Goal: Task Accomplishment & Management: Complete application form

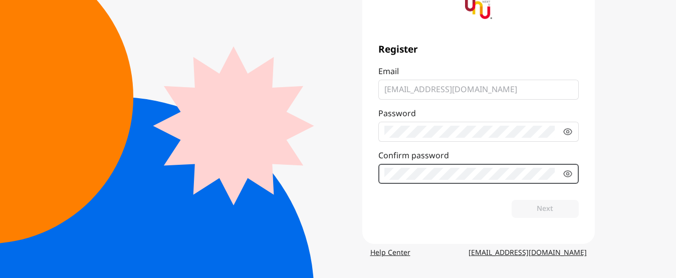
click at [419, 169] on div "Email [EMAIL_ADDRESS][DOMAIN_NAME] Password Confirm password" at bounding box center [478, 125] width 200 height 118
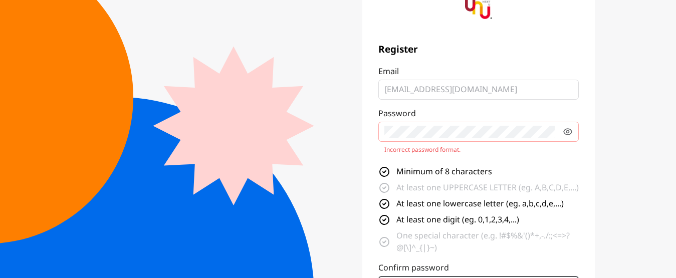
scroll to position [98, 0]
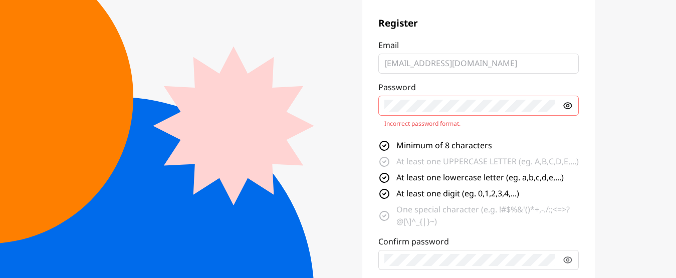
click at [566, 106] on icon at bounding box center [567, 106] width 3 height 3
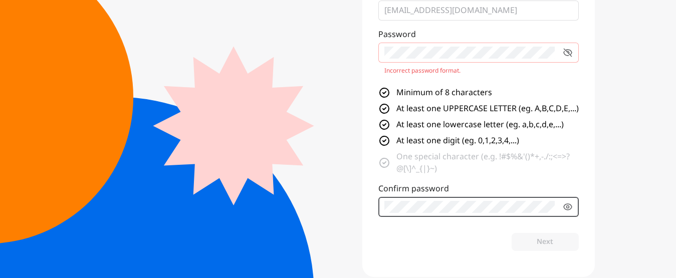
scroll to position [165, 0]
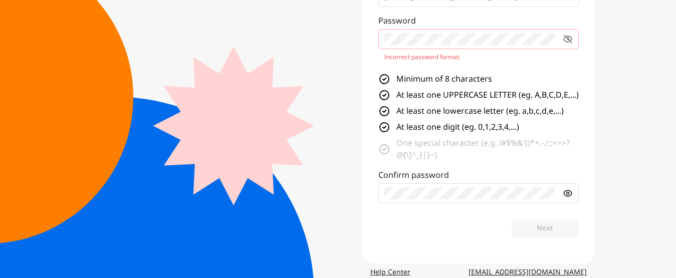
click at [568, 195] on icon at bounding box center [567, 193] width 3 height 3
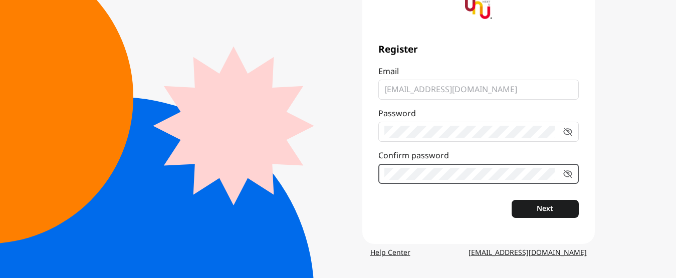
scroll to position [72, 0]
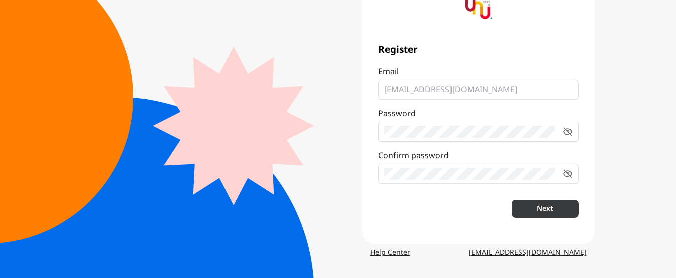
click at [534, 212] on button "Next" at bounding box center [544, 209] width 67 height 18
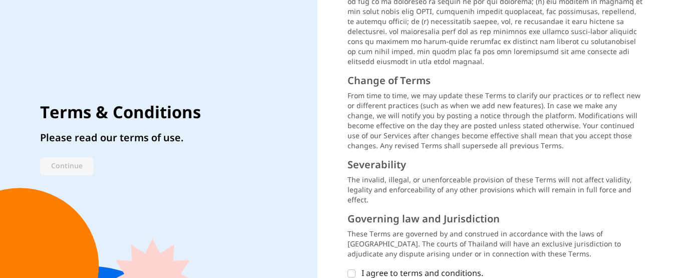
scroll to position [1501, 0]
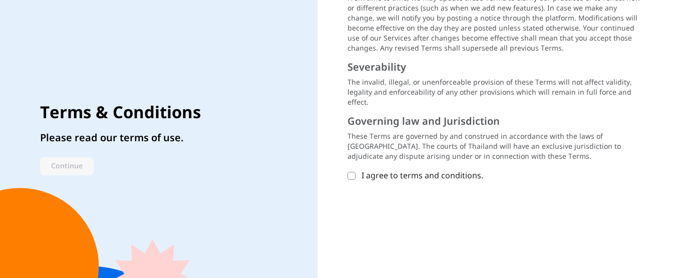
click at [353, 175] on icon at bounding box center [351, 175] width 4 height 3
click at [353, 175] on input "I agree to terms and conditions." at bounding box center [352, 176] width 8 height 8
checkbox input "true"
click at [84, 162] on button "Continue" at bounding box center [67, 166] width 54 height 18
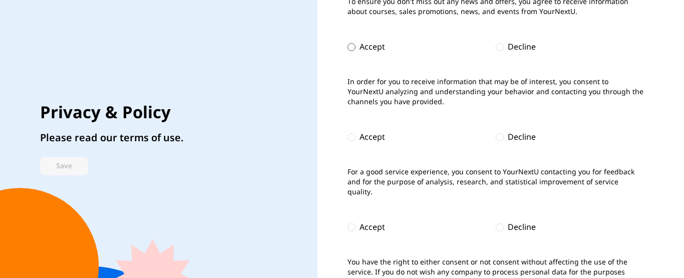
click at [348, 49] on div at bounding box center [352, 47] width 8 height 8
click at [352, 137] on div at bounding box center [352, 137] width 8 height 8
click at [349, 226] on div at bounding box center [352, 227] width 8 height 8
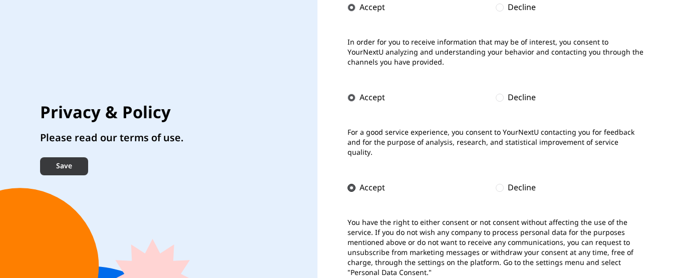
click at [66, 160] on button "Save" at bounding box center [64, 166] width 48 height 18
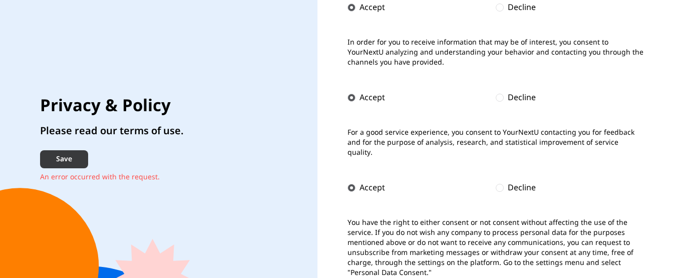
click at [78, 151] on button "Save" at bounding box center [64, 159] width 48 height 18
click at [471, 166] on form "Accept all To ensure you don't miss out any news and offers, you agree to recei…" at bounding box center [496, 99] width 297 height 357
click at [79, 161] on button "Save" at bounding box center [64, 159] width 48 height 18
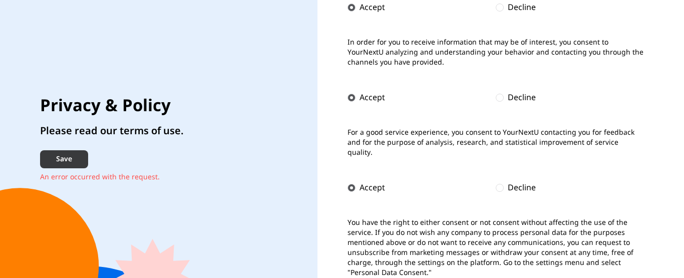
checkbox input "true"
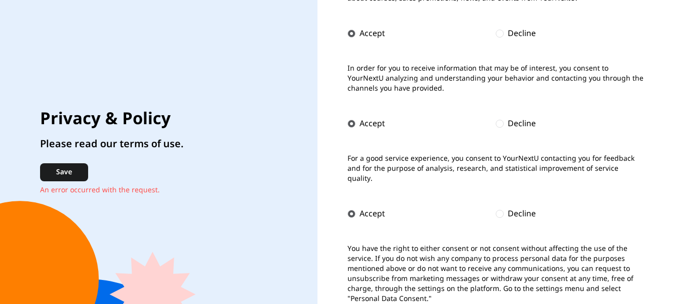
scroll to position [0, 0]
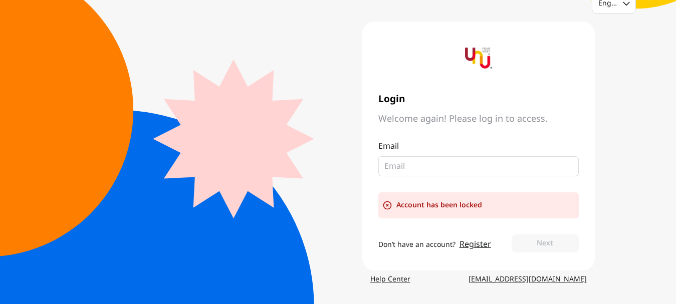
scroll to position [23, 0]
type input "[EMAIL_ADDRESS][DOMAIN_NAME]"
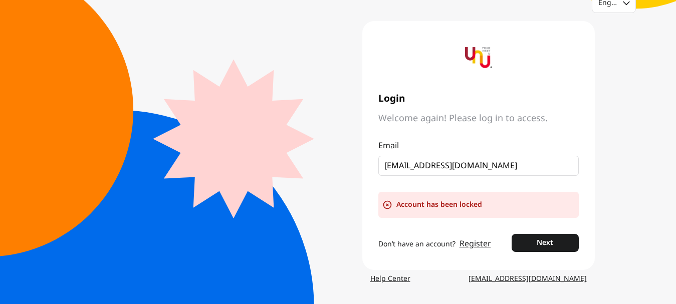
click at [480, 244] on link "Register" at bounding box center [475, 244] width 32 height 12
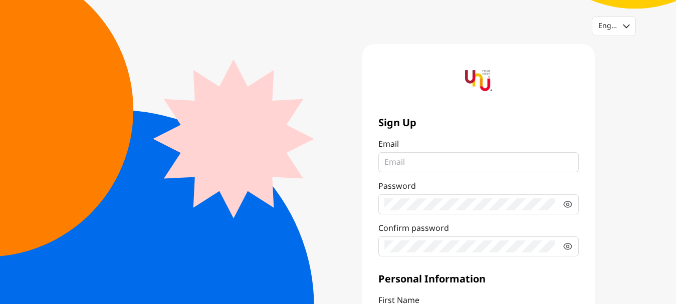
type input "thom.varich@gmail.com"
click at [569, 203] on icon at bounding box center [568, 204] width 10 height 10
click at [569, 244] on icon at bounding box center [568, 246] width 8 height 6
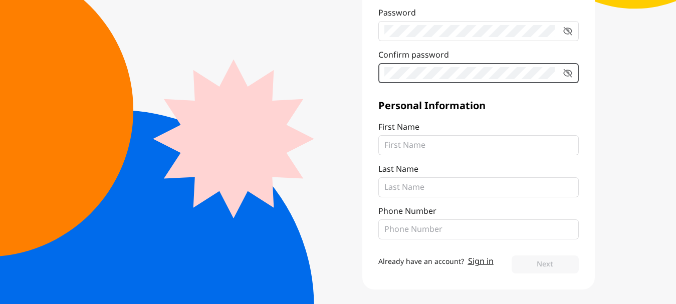
scroll to position [175, 0]
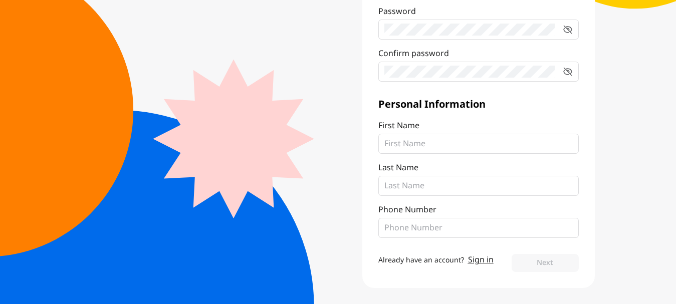
click at [480, 135] on fieldset at bounding box center [478, 144] width 200 height 20
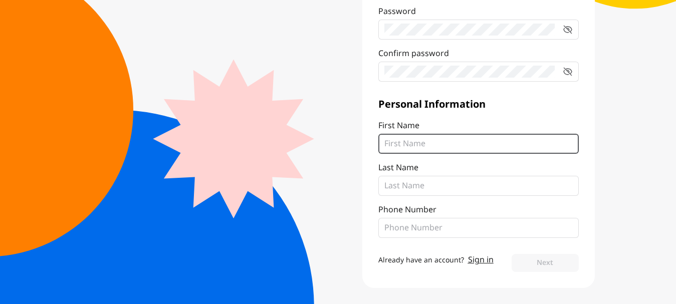
click at [480, 138] on input "First Name" at bounding box center [478, 144] width 188 height 12
type input "Surachai"
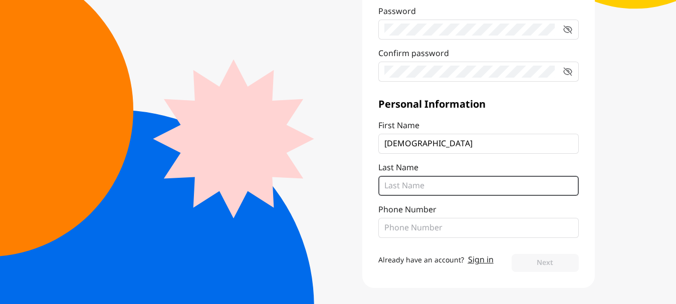
type input "Varichanan"
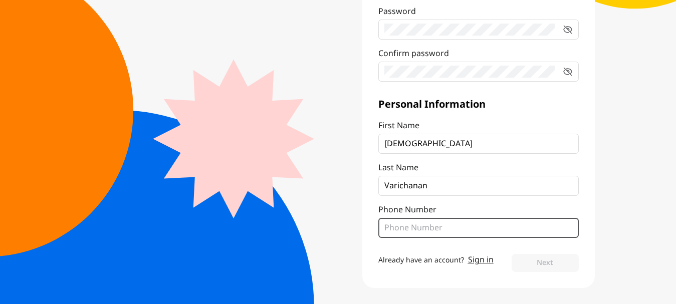
type input "0625428791"
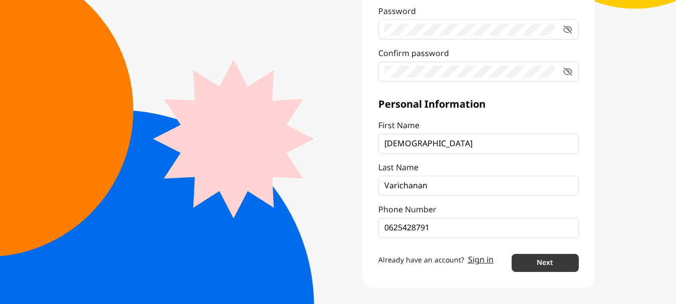
click at [542, 264] on button "Next" at bounding box center [544, 263] width 67 height 18
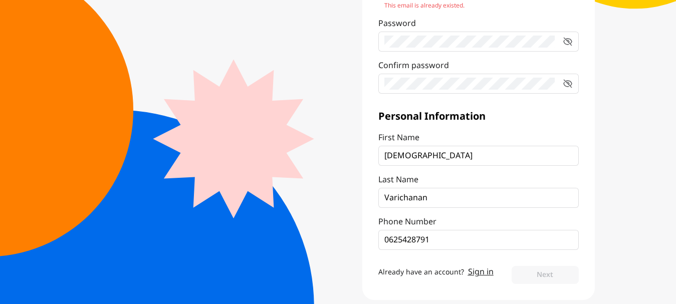
scroll to position [187, 0]
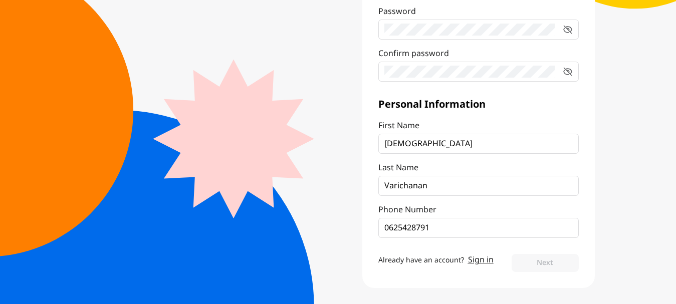
click at [481, 261] on link "Sign in" at bounding box center [481, 260] width 26 height 12
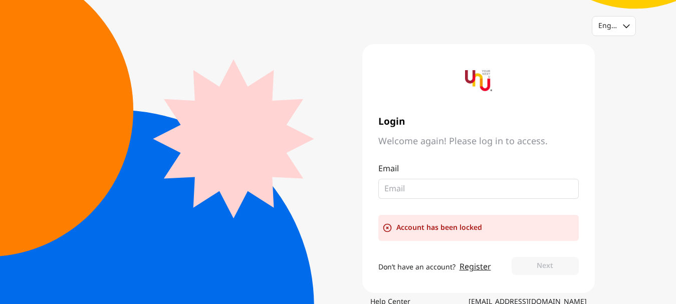
type input "thom.varich@gmail.com"
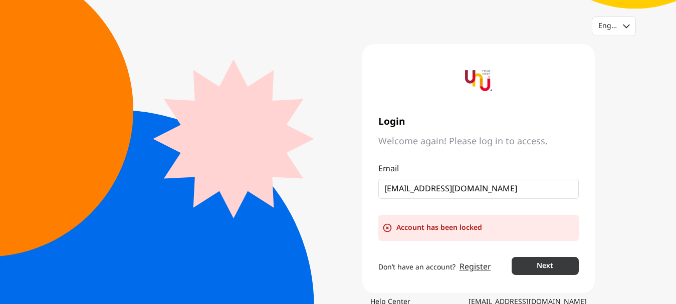
click at [534, 260] on button "Next" at bounding box center [544, 266] width 67 height 18
click at [389, 227] on icon at bounding box center [387, 228] width 10 height 10
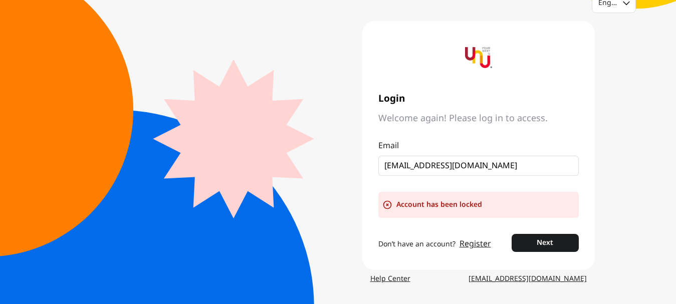
click at [486, 204] on div "Account has been locked" at bounding box center [478, 205] width 200 height 26
click at [481, 205] on div "Account has been locked" at bounding box center [478, 205] width 200 height 26
click at [386, 205] on icon at bounding box center [387, 205] width 10 height 10
click at [531, 239] on button "Next" at bounding box center [544, 243] width 67 height 18
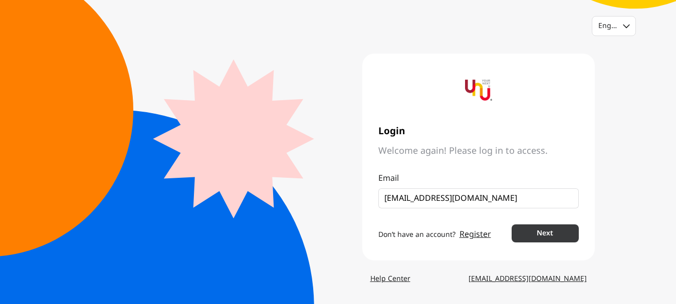
scroll to position [0, 0]
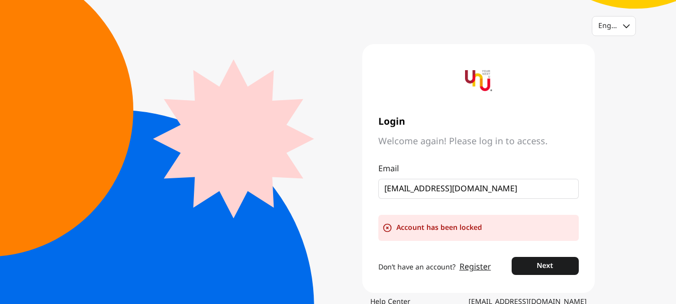
click at [502, 141] on span "Welcome again! Please log in to access." at bounding box center [478, 142] width 200 height 12
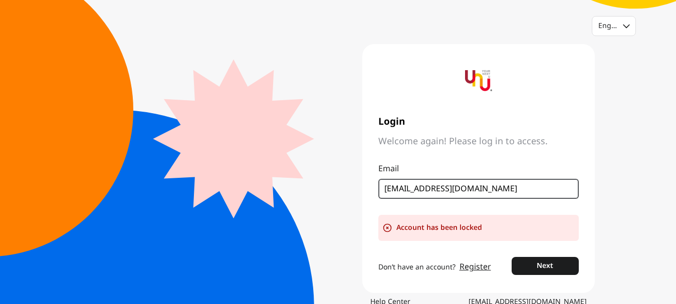
click at [496, 192] on input "thom.varich@gmail.com" at bounding box center [474, 189] width 180 height 12
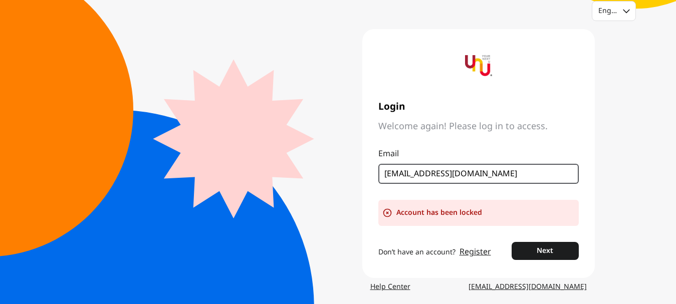
scroll to position [23, 0]
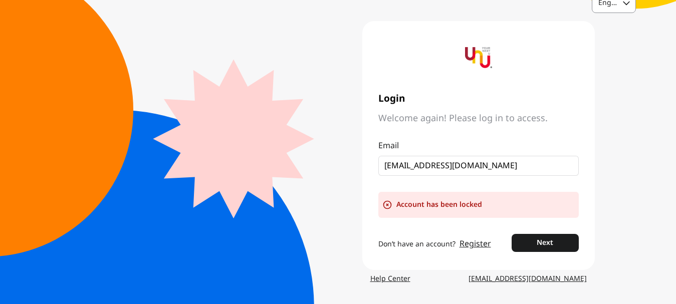
click at [623, 7] on div "English" at bounding box center [613, 2] width 43 height 19
click at [612, 49] on div "Thai" at bounding box center [605, 46] width 15 height 10
